Goal: Task Accomplishment & Management: Complete application form

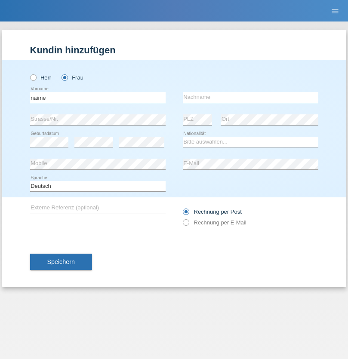
type input "naime"
click at [250, 97] on input "text" at bounding box center [250, 97] width 135 height 11
type input "llugiqi"
select select "CH"
radio input "true"
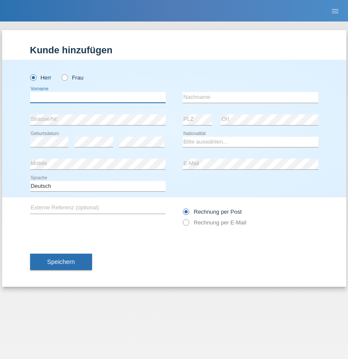
click at [98, 97] on input "text" at bounding box center [97, 97] width 135 height 11
type input "[PERSON_NAME]"
click at [250, 97] on input "text" at bounding box center [250, 97] width 135 height 11
type input "Sokol"
select select "XK"
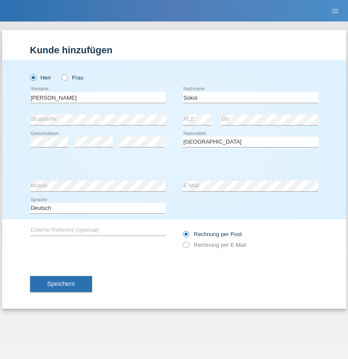
select select "C"
select select "02"
select select "08"
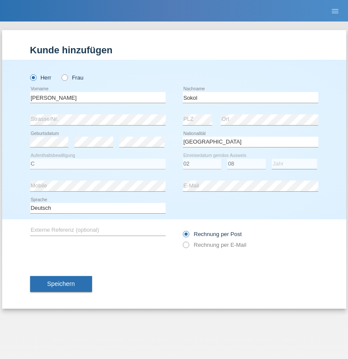
select select "1988"
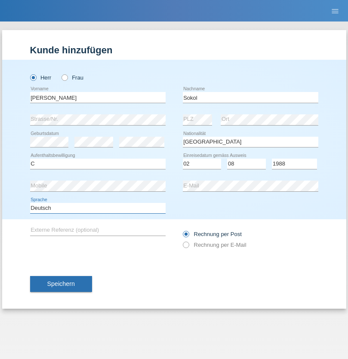
select select "en"
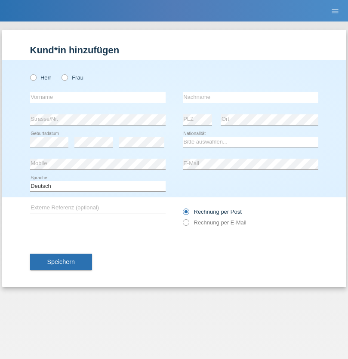
radio input "true"
click at [98, 97] on input "text" at bounding box center [97, 97] width 135 height 11
type input "[PERSON_NAME]"
click at [250, 97] on input "text" at bounding box center [250, 97] width 135 height 11
type input "Sokol"
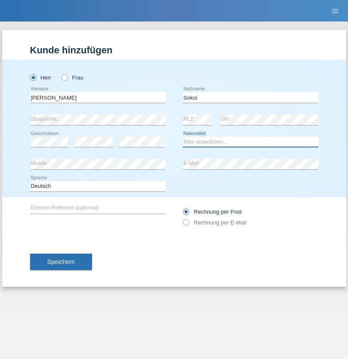
select select "XK"
select select "C"
select select "02"
select select "08"
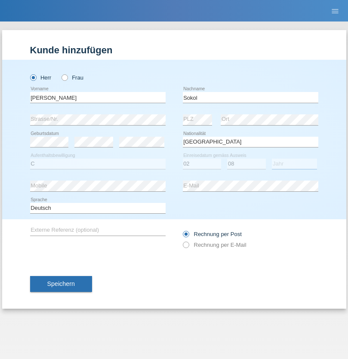
select select "1988"
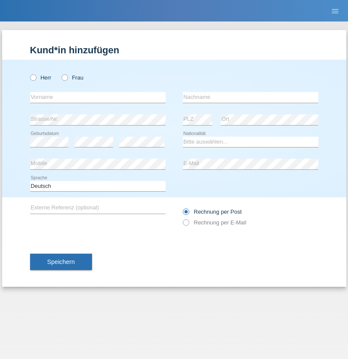
radio input "true"
click at [98, 97] on input "text" at bounding box center [97, 97] width 135 height 11
type input "Shanas"
click at [250, 97] on input "text" at bounding box center [250, 97] width 135 height 11
type input "Baranati"
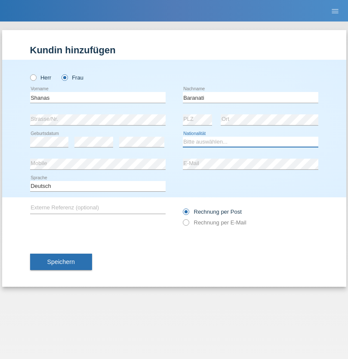
select select "CH"
radio input "true"
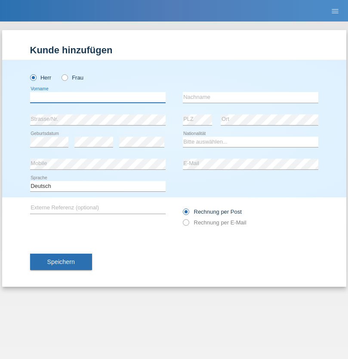
click at [98, 97] on input "text" at bounding box center [97, 97] width 135 height 11
type input "[PERSON_NAME]"
click at [250, 97] on input "text" at bounding box center [250, 97] width 135 height 11
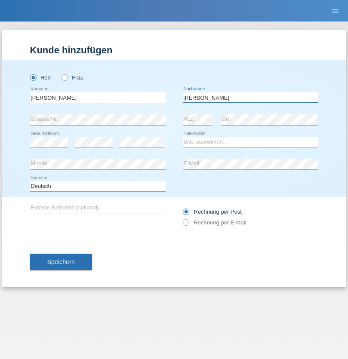
type input "[PERSON_NAME]"
select select "PL"
select select "C"
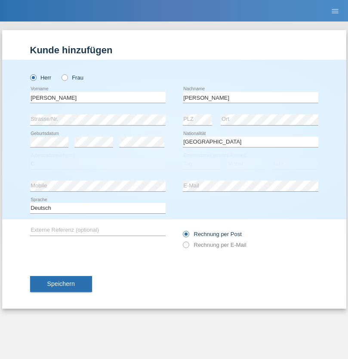
select select "11"
select select "01"
select select "2007"
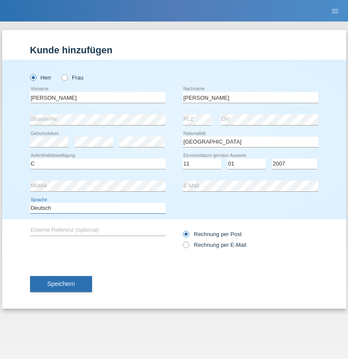
select select "en"
